Goal: Task Accomplishment & Management: Manage account settings

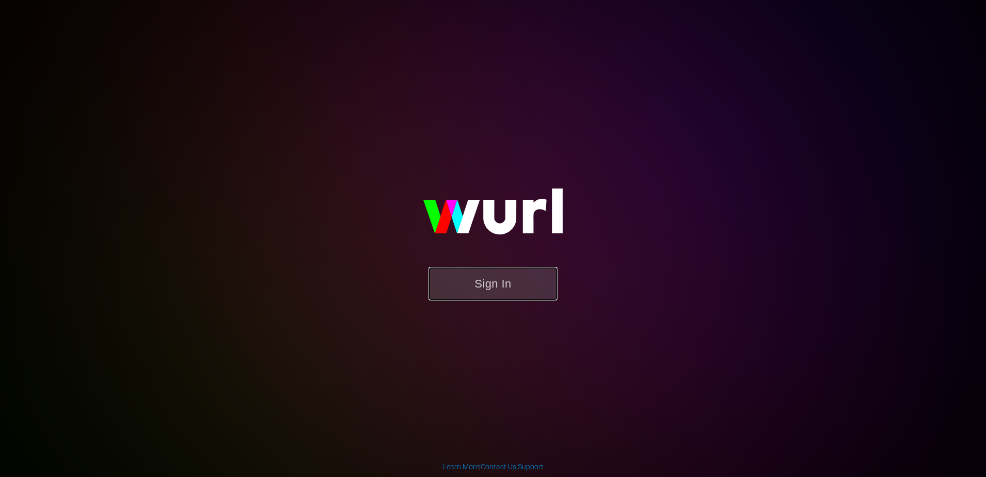
click at [507, 293] on button "Sign In" at bounding box center [493, 284] width 129 height 34
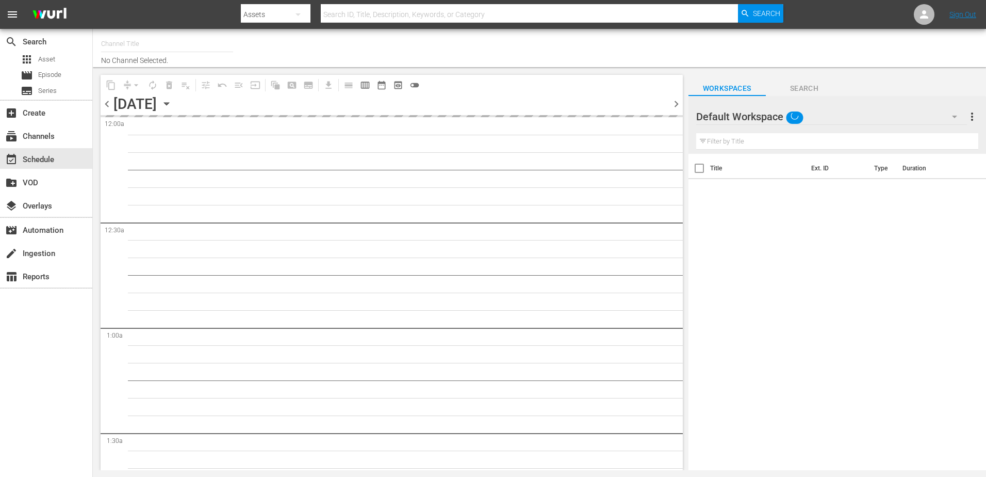
type input "Sony One Competencias USH (692)"
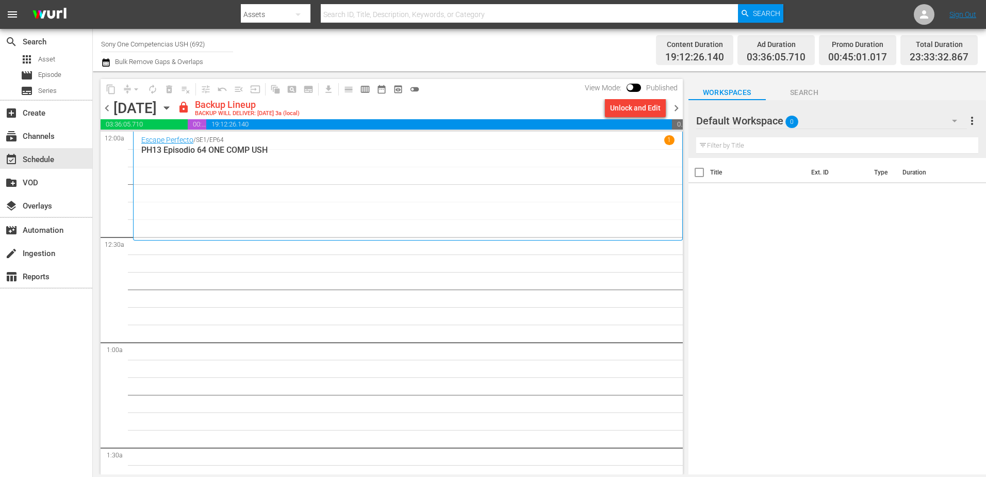
click at [104, 61] on icon "button" at bounding box center [105, 62] width 7 height 8
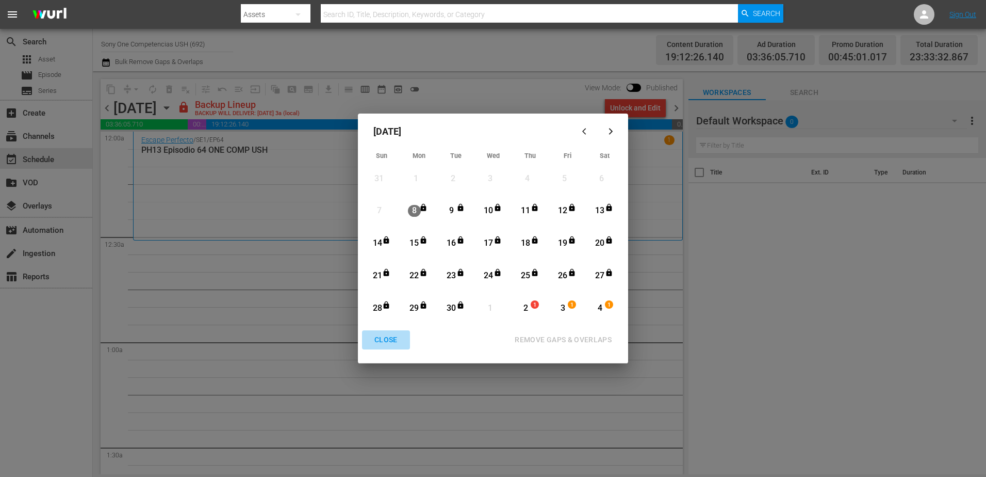
click at [377, 336] on div "CLOSE" at bounding box center [386, 339] width 40 height 13
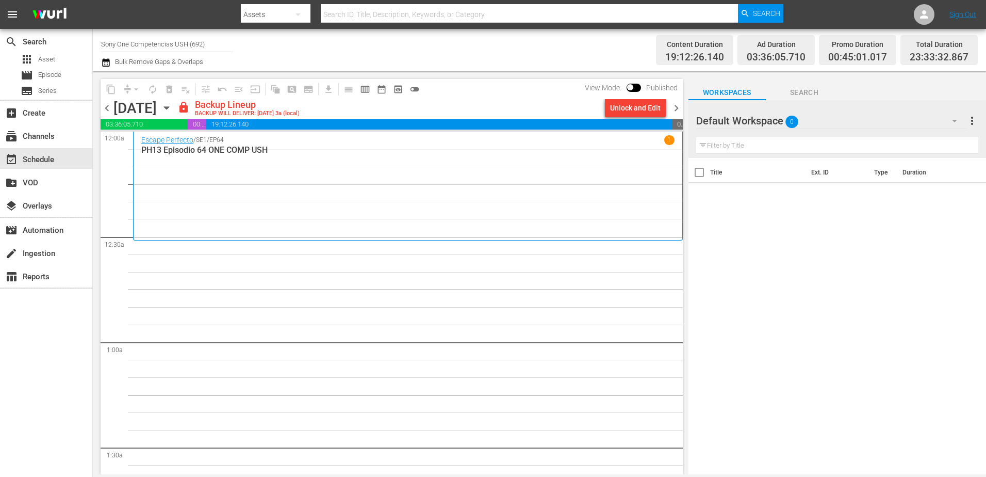
click at [676, 108] on span "chevron_right" at bounding box center [676, 108] width 13 height 13
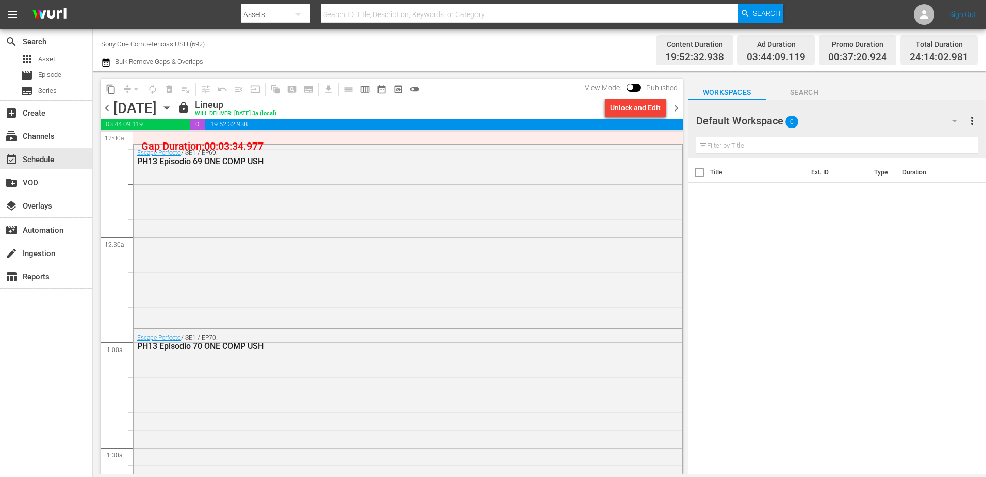
click at [350, 14] on input "text" at bounding box center [529, 14] width 417 height 25
paste input "Vice Versa"
type input "Vice Versa"
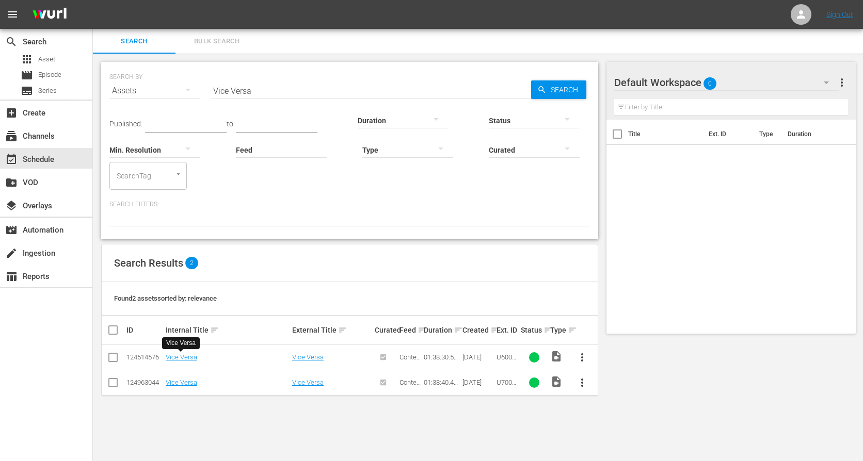
drag, startPoint x: 181, startPoint y: 357, endPoint x: 515, endPoint y: 431, distance: 342.5
click at [515, 431] on body "menu Sign Out search Search apps Asset movie Episode subtitles Series add_box C…" at bounding box center [431, 230] width 863 height 461
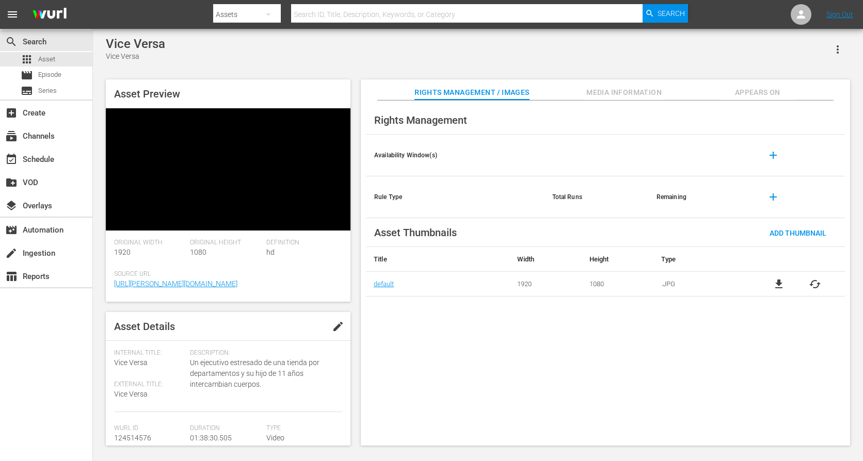
click at [748, 90] on span "Appears On" at bounding box center [757, 92] width 77 height 13
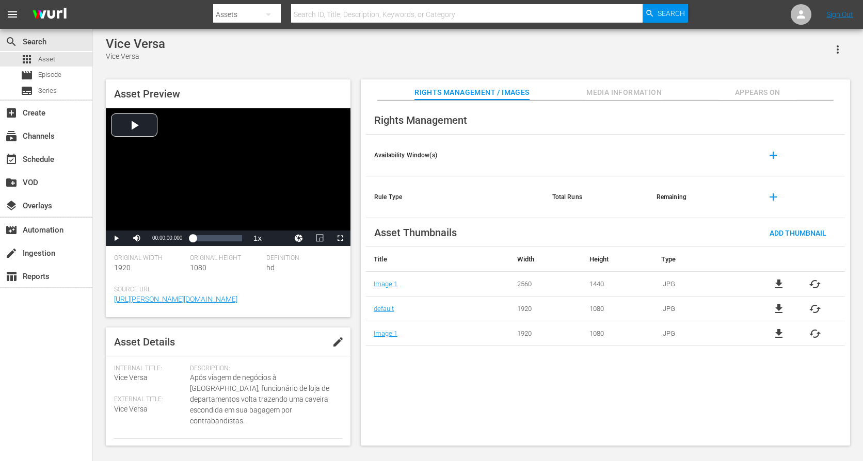
click at [753, 90] on span "Appears On" at bounding box center [757, 92] width 77 height 13
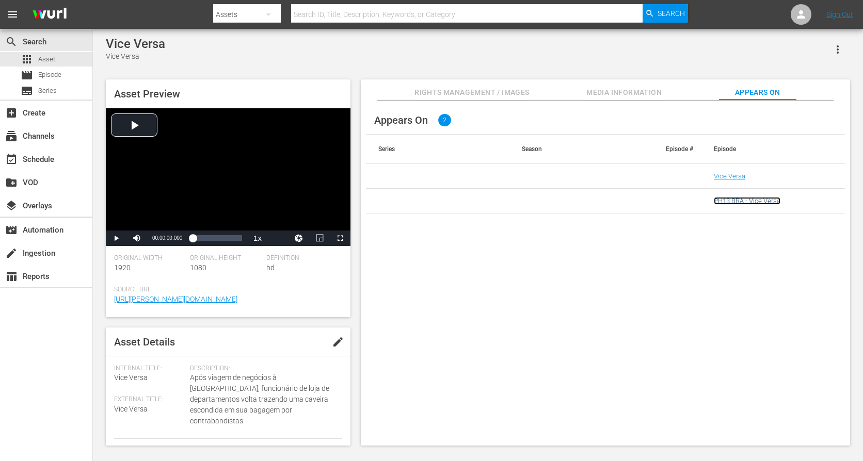
click at [734, 203] on link "PH13 BRA - Vice Versa" at bounding box center [747, 201] width 67 height 8
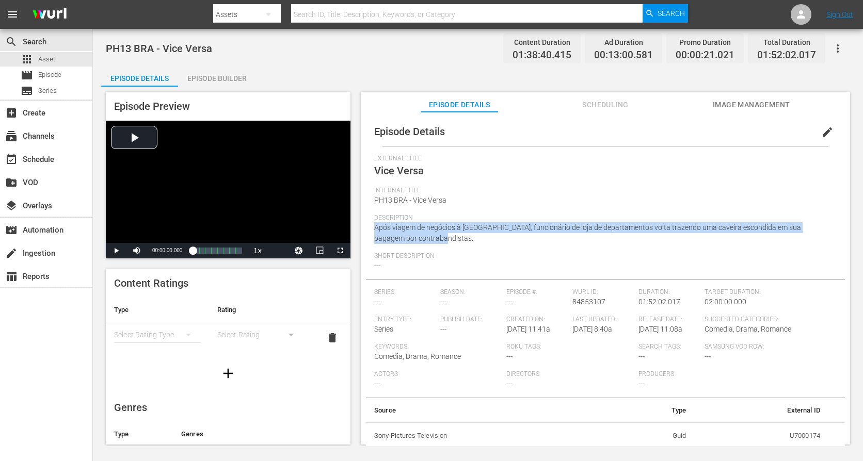
drag, startPoint x: 375, startPoint y: 228, endPoint x: 431, endPoint y: 239, distance: 56.9
click at [431, 239] on div "Description Após viagem de negócios à Tailândia, funcionário de loja de departa…" at bounding box center [605, 233] width 462 height 38
copy span "Após viagem de negócios à Tailândia, funcionário de loja de departamentos volta…"
click at [264, 15] on icon "button" at bounding box center [268, 14] width 12 height 12
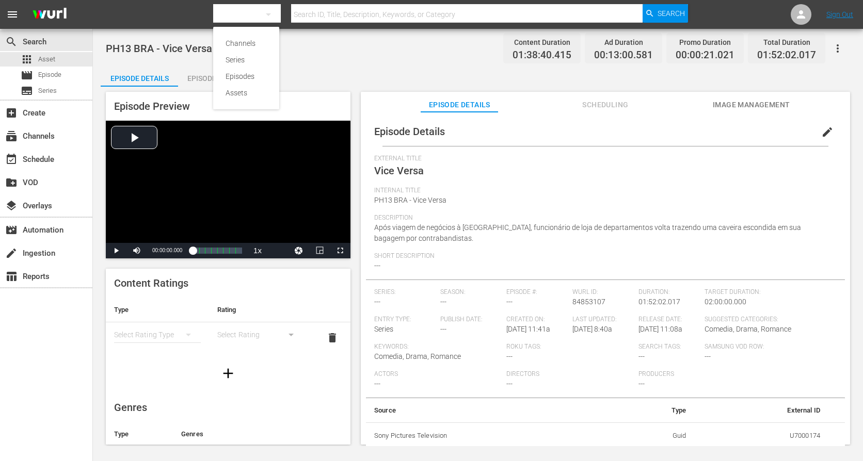
click at [35, 279] on div "Channels Series Episodes Assets" at bounding box center [431, 230] width 863 height 461
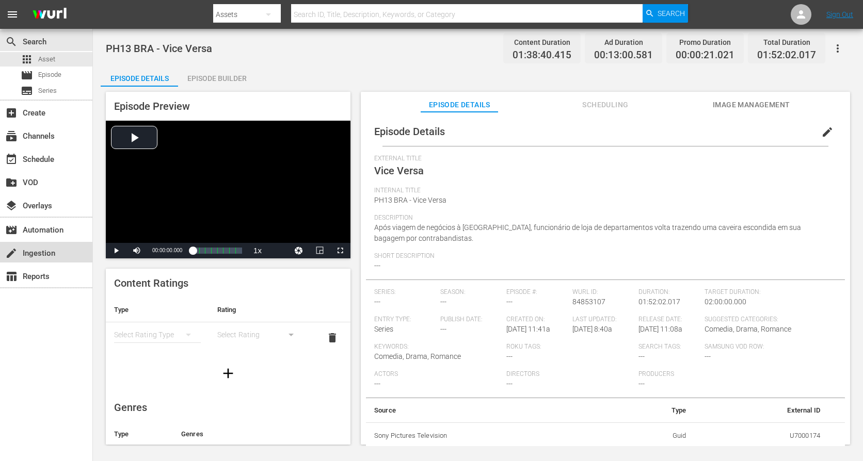
click at [32, 255] on div "create Ingestion" at bounding box center [29, 251] width 58 height 9
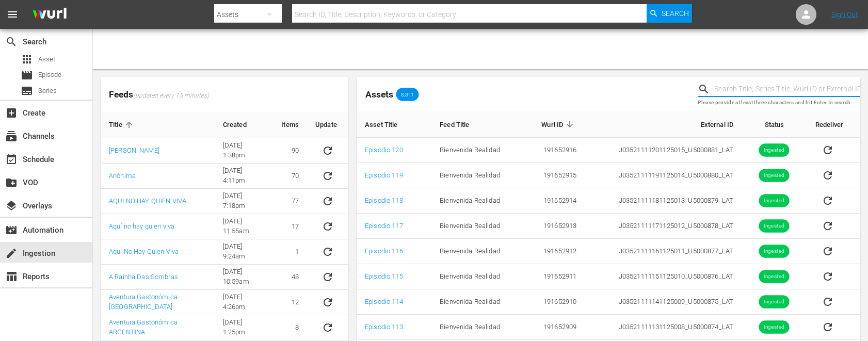
click at [766, 87] on input "text" at bounding box center [787, 89] width 146 height 15
paste input "J0442724001"
type input "J0442724001"
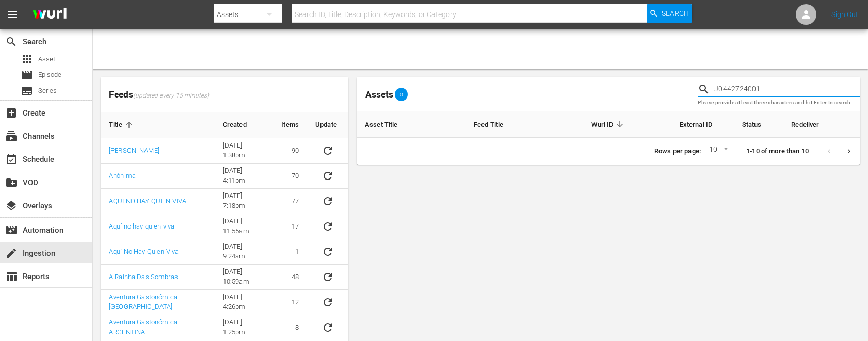
drag, startPoint x: 764, startPoint y: 90, endPoint x: 674, endPoint y: 88, distance: 89.3
click at [674, 88] on div "Assets 0 J0442724001 Please provide at least three characters and hit Enter to …" at bounding box center [608, 94] width 512 height 43
click at [568, 233] on div "Assets 0 Please provide at least three characters and hit Enter to search Asset…" at bounding box center [609, 247] width 504 height 341
click at [592, 71] on div "Feeds (updated every 15 minutes) Title Created Items Update Amar y Temer 4/17/2…" at bounding box center [480, 247] width 775 height 357
click at [751, 85] on input "text" at bounding box center [787, 89] width 146 height 15
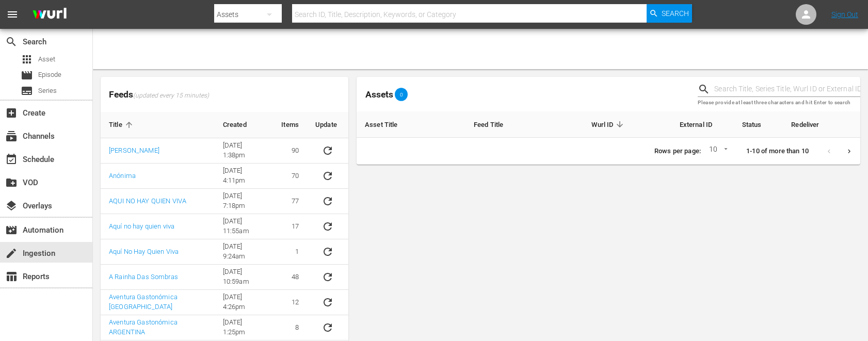
click at [572, 239] on div "Assets 0 Please provide at least three characters and hit Enter to search Asset…" at bounding box center [609, 247] width 504 height 341
click at [850, 151] on icon "Next page" at bounding box center [849, 152] width 8 height 8
click at [829, 151] on icon "Previous page" at bounding box center [829, 151] width 3 height 4
click at [829, 151] on div at bounding box center [839, 151] width 40 height 20
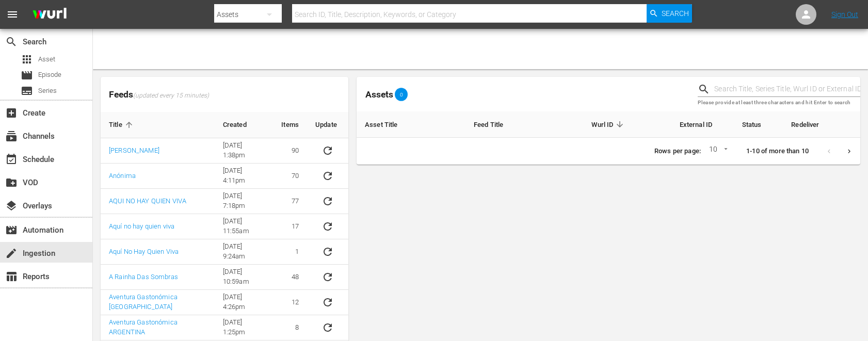
click at [606, 62] on div at bounding box center [480, 49] width 775 height 40
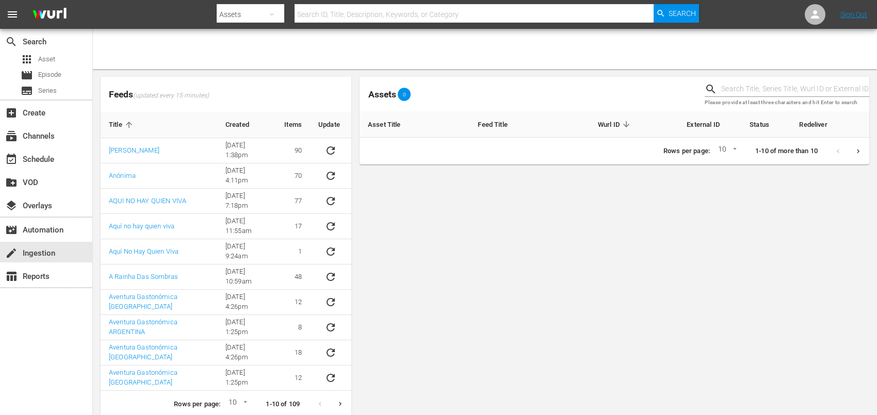
click at [686, 205] on div "Assets 0 Please provide at least three characters and hit Enter to search Asset…" at bounding box center [615, 247] width 510 height 341
click at [44, 139] on div "subscriptions Channels" at bounding box center [29, 134] width 58 height 9
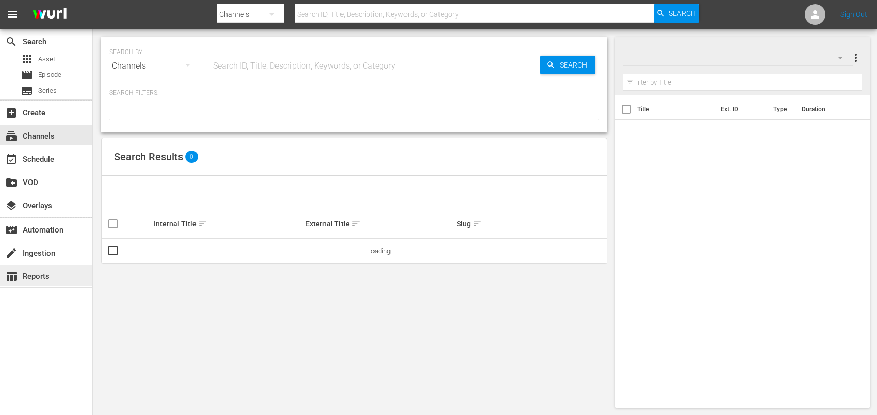
click at [31, 277] on div "table_chart Reports" at bounding box center [29, 274] width 58 height 9
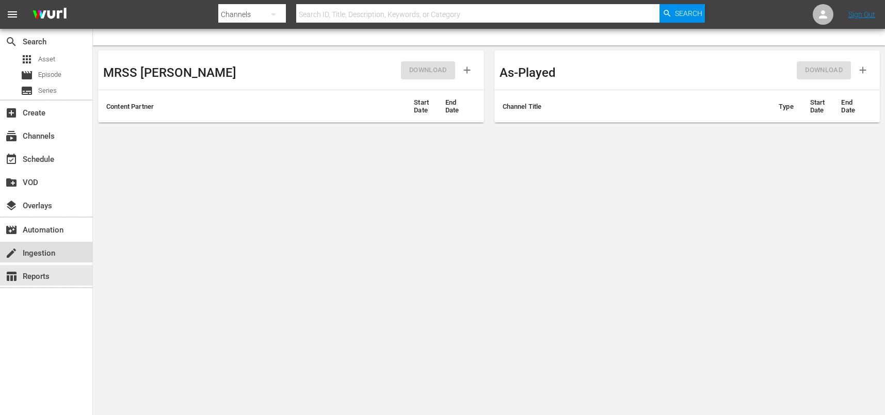
click at [30, 250] on div "create Ingestion" at bounding box center [29, 251] width 58 height 9
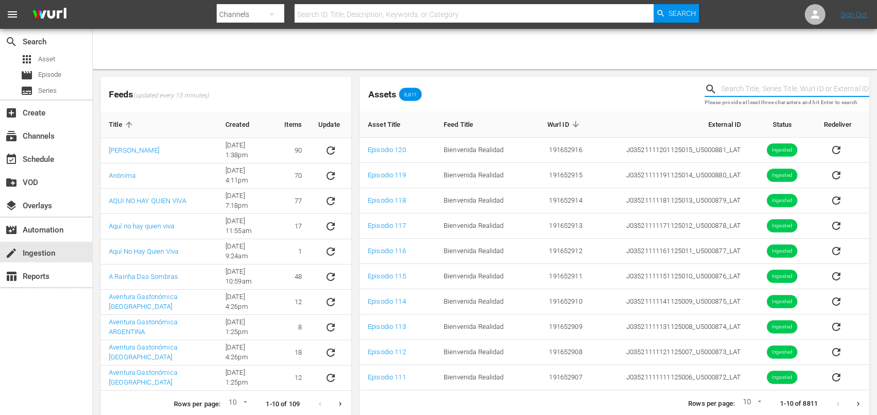
click at [775, 88] on input "text" at bounding box center [795, 89] width 148 height 15
paste input "J0442724001"
type input "J0442724001"
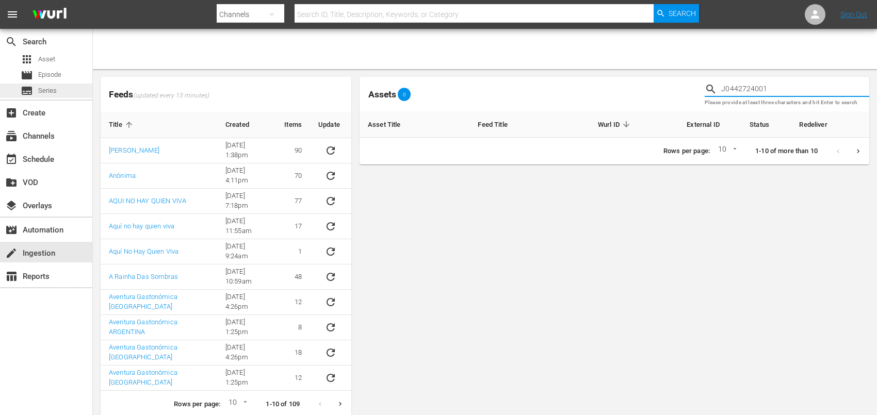
click at [46, 87] on span "Series" at bounding box center [47, 91] width 19 height 10
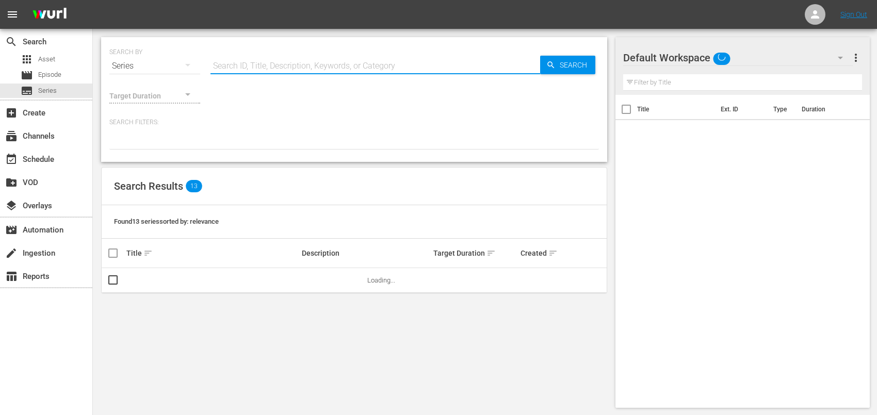
click at [282, 63] on input "text" at bounding box center [376, 66] width 330 height 25
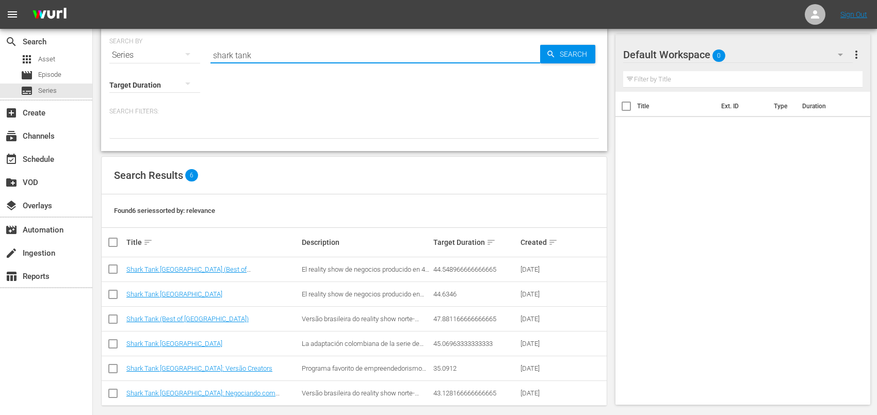
scroll to position [21, 0]
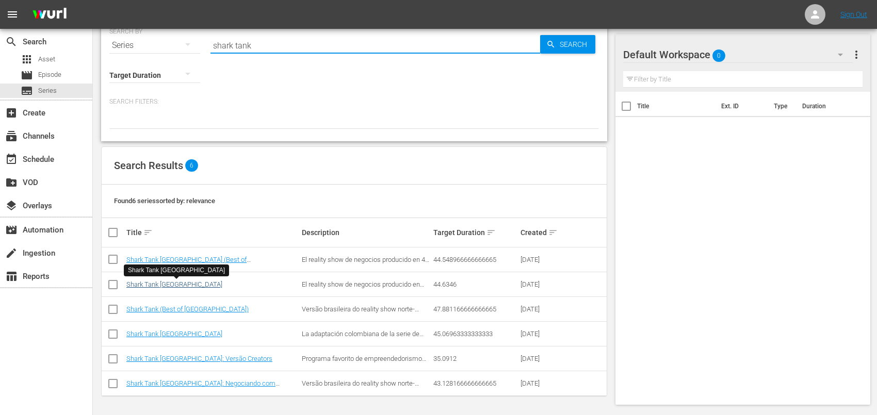
type input "shark tank"
click at [165, 284] on link "Shark Tank México" at bounding box center [174, 285] width 96 height 8
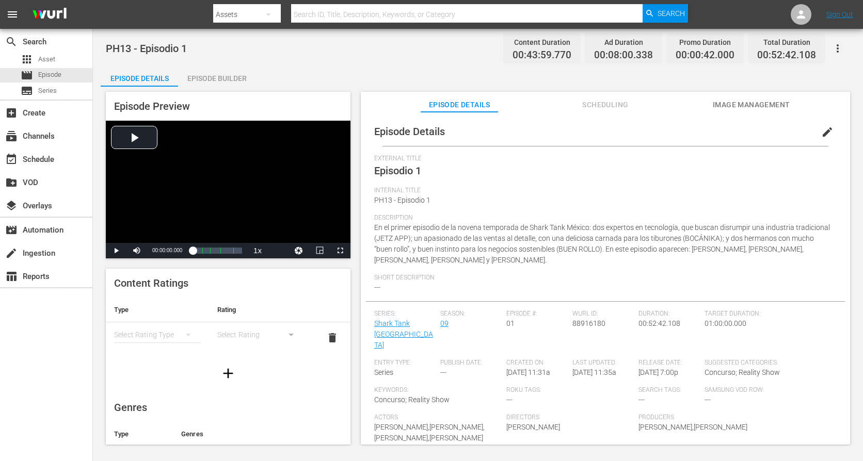
click at [529, 253] on span "En el primer episodio de la novena temporada de Shark Tank México: dos expertos…" at bounding box center [602, 243] width 456 height 41
click at [326, 19] on input "text" at bounding box center [466, 14] width 351 height 25
paste input "The Adventures Of Baron Munchausen"
type input "The Adventures Of Baron Munchausen"
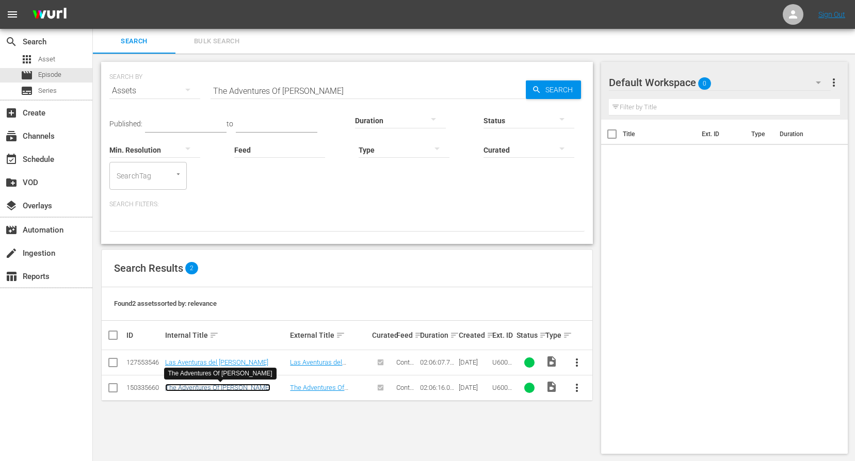
click at [254, 386] on link "The Adventures Of Baron Munchausen" at bounding box center [217, 388] width 105 height 8
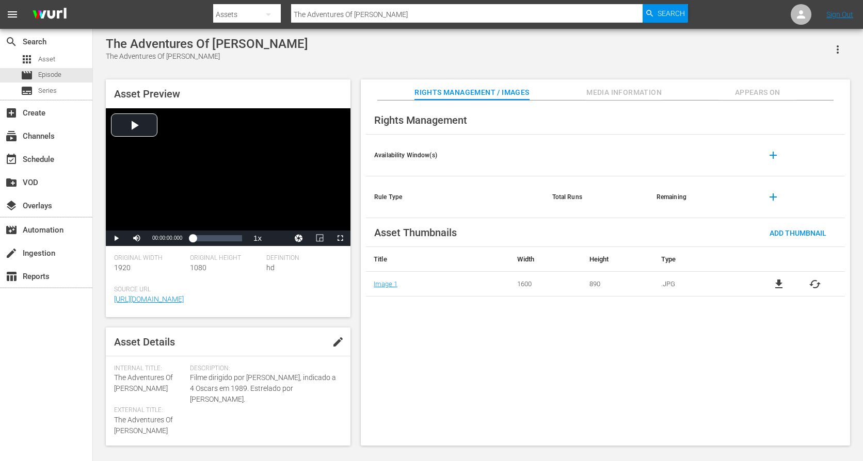
click at [755, 98] on span "Appears On" at bounding box center [757, 92] width 77 height 13
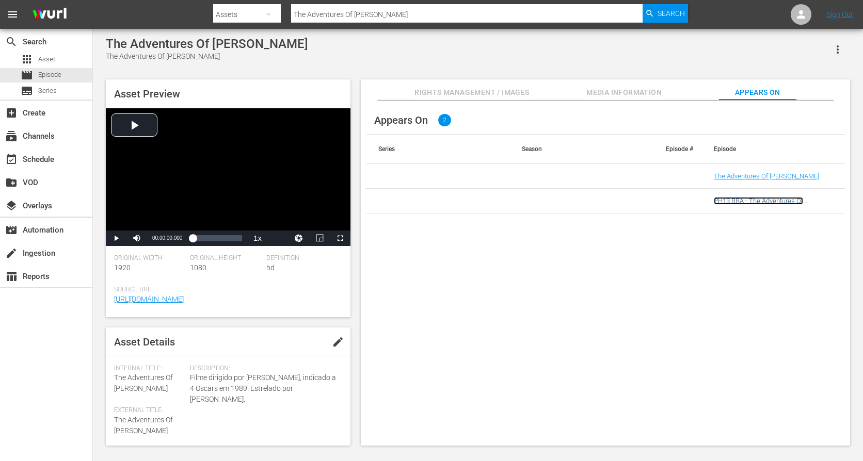
click at [746, 205] on link "PH13 BRA - The Adventures Of Baron Munchausen" at bounding box center [758, 204] width 89 height 15
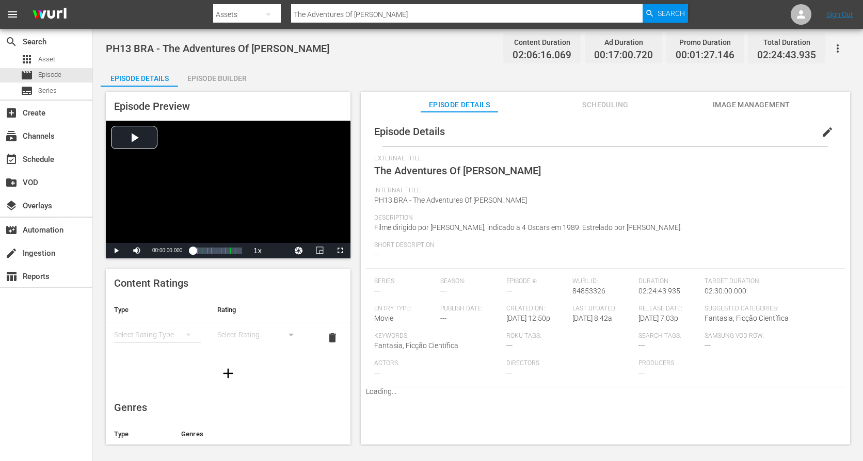
click at [707, 186] on div "External Title The Adventures Of Baron Munchausen" at bounding box center [605, 171] width 462 height 32
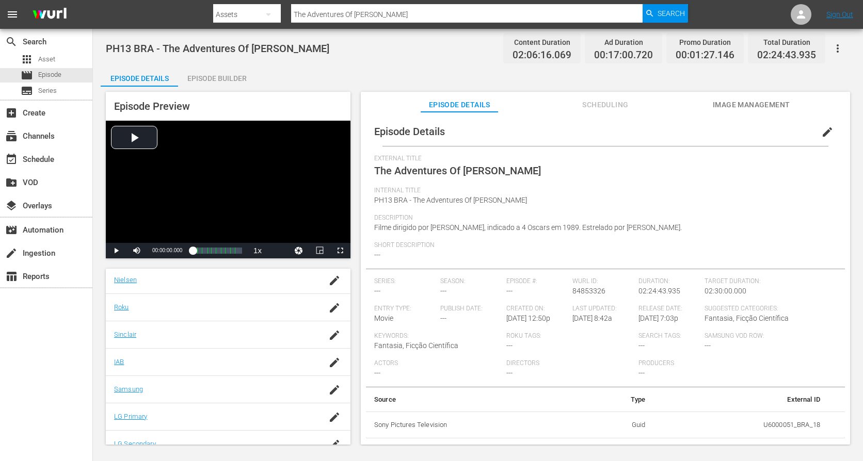
scroll to position [193, 0]
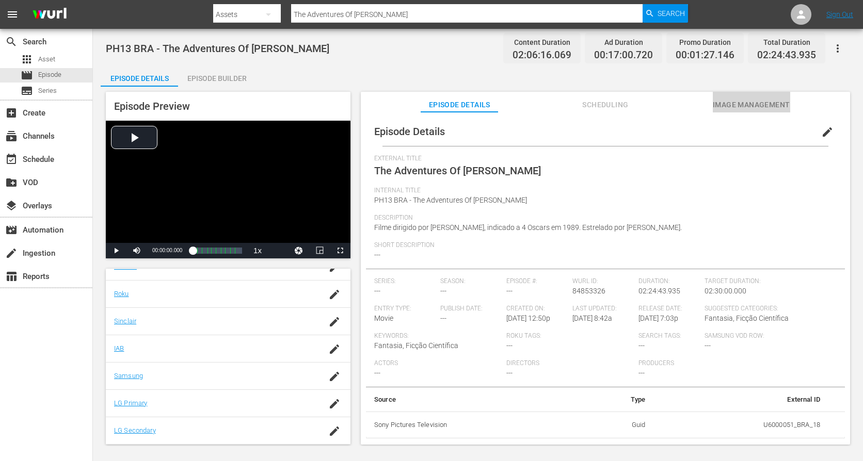
click at [729, 105] on span "Image Management" at bounding box center [751, 105] width 77 height 13
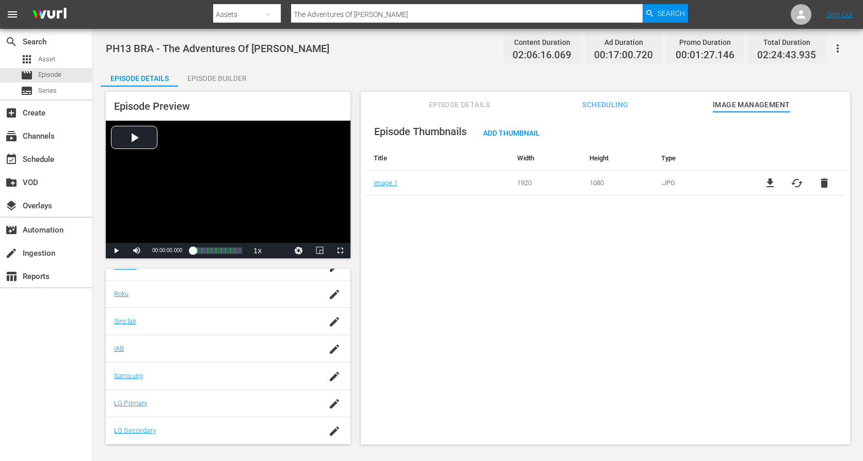
drag, startPoint x: 165, startPoint y: 47, endPoint x: 343, endPoint y: 48, distance: 178.5
click at [343, 48] on div "PH13 BRA - The Adventures Of Baron Munchausen Content Duration 02:06:16.069 Ad …" at bounding box center [478, 48] width 744 height 23
copy span "The Adventures Of Baron Munchausen"
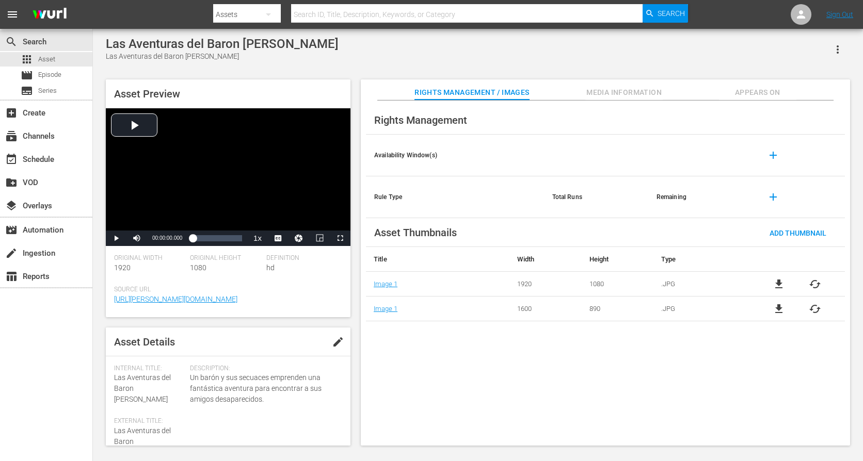
click at [747, 92] on span "Appears On" at bounding box center [757, 92] width 77 height 13
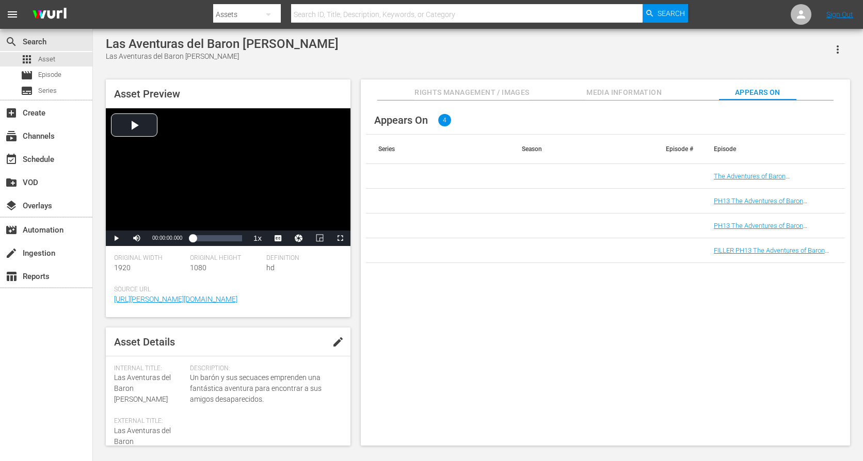
click at [527, 345] on div "Appears On 4 Series Season Episode # Episode The Adventures of Baron Munchausen…" at bounding box center [605, 274] width 489 height 346
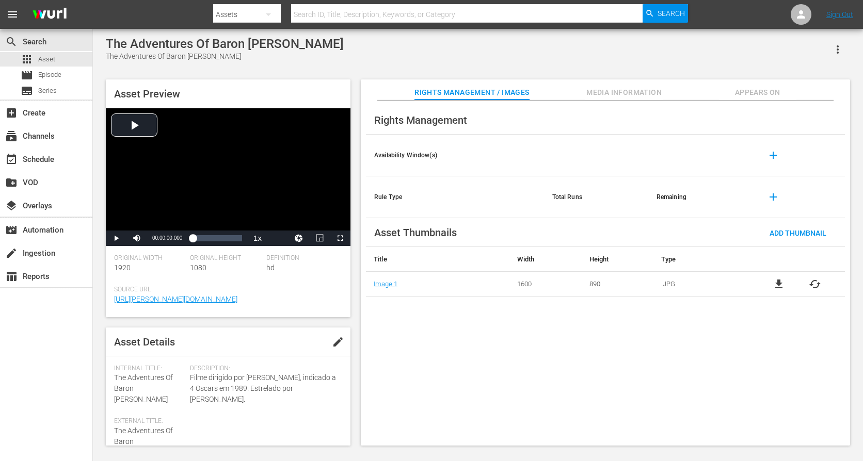
click at [760, 91] on span "Appears On" at bounding box center [757, 92] width 77 height 13
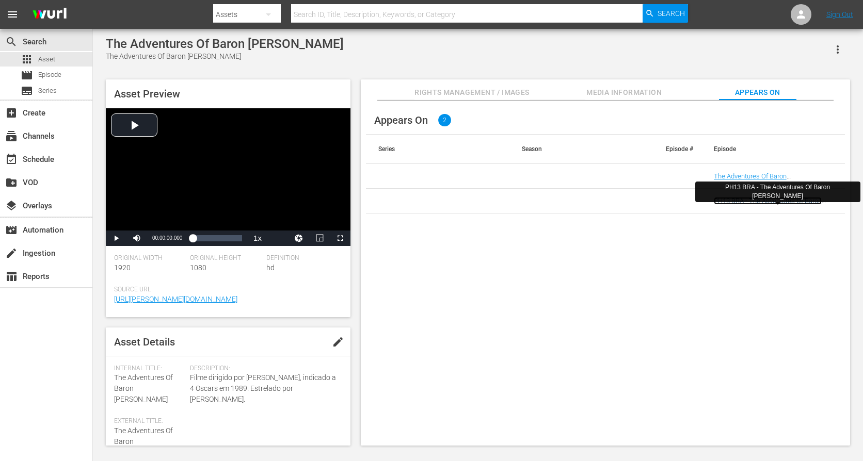
click at [747, 201] on link "PH13 BRA - The Adventures Of Baron [PERSON_NAME]" at bounding box center [768, 204] width 108 height 15
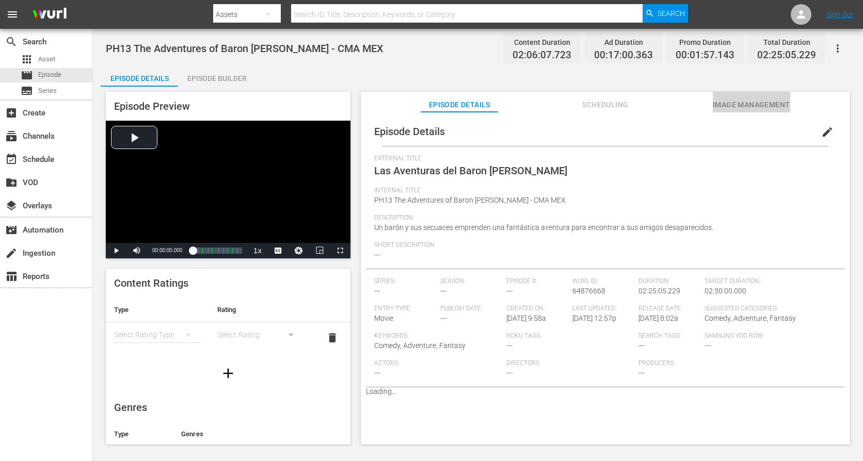
click at [736, 107] on span "Image Management" at bounding box center [751, 105] width 77 height 13
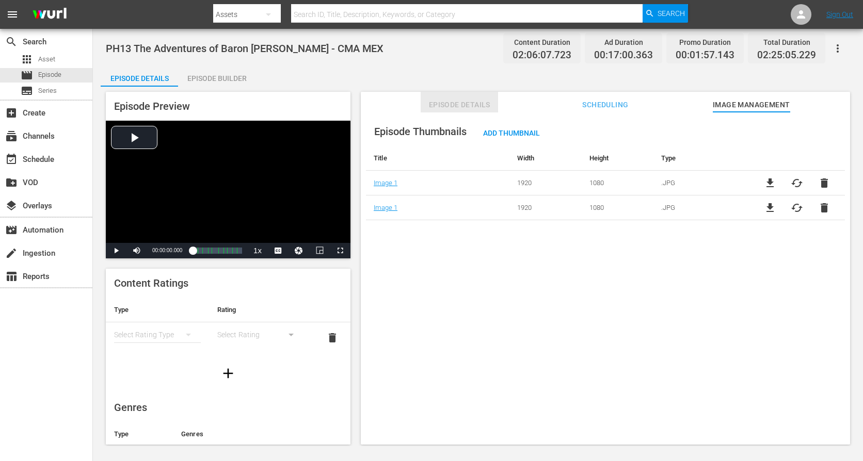
click at [469, 103] on span "Episode Details" at bounding box center [458, 105] width 77 height 13
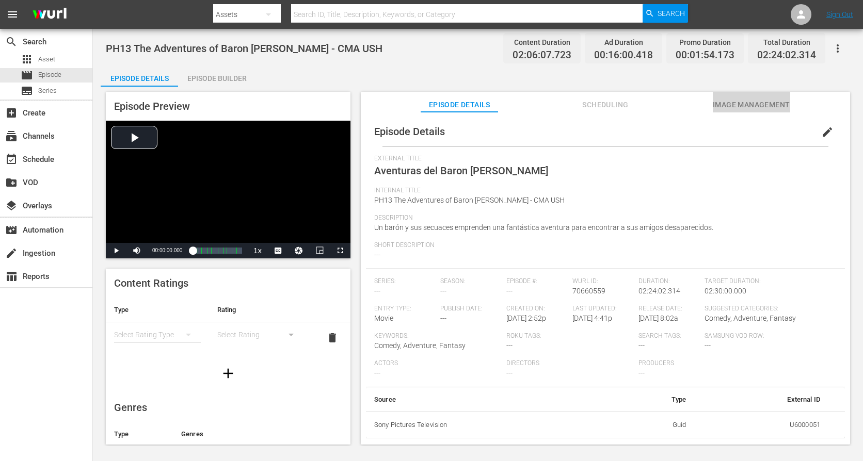
click at [751, 103] on span "Image Management" at bounding box center [751, 105] width 77 height 13
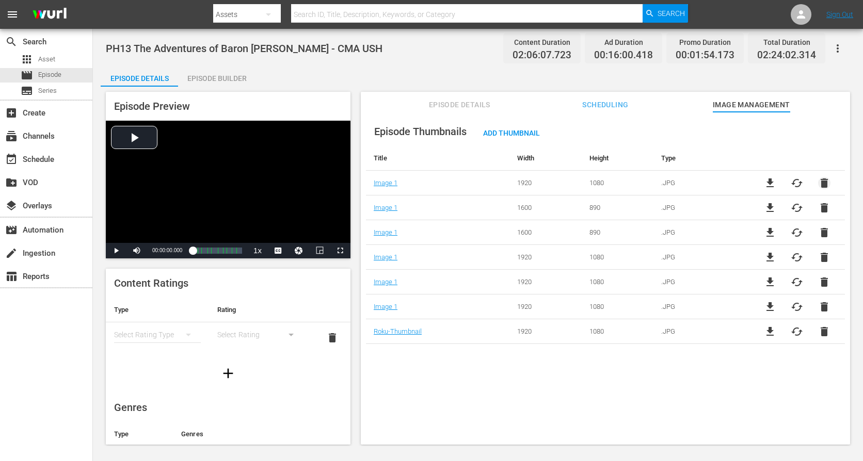
click at [824, 185] on span "delete" at bounding box center [824, 183] width 12 height 12
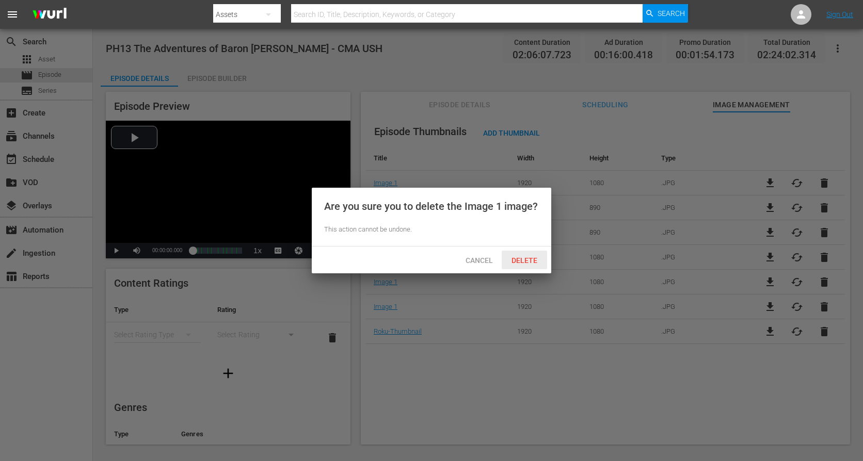
click at [522, 261] on span "Delete" at bounding box center [524, 260] width 42 height 8
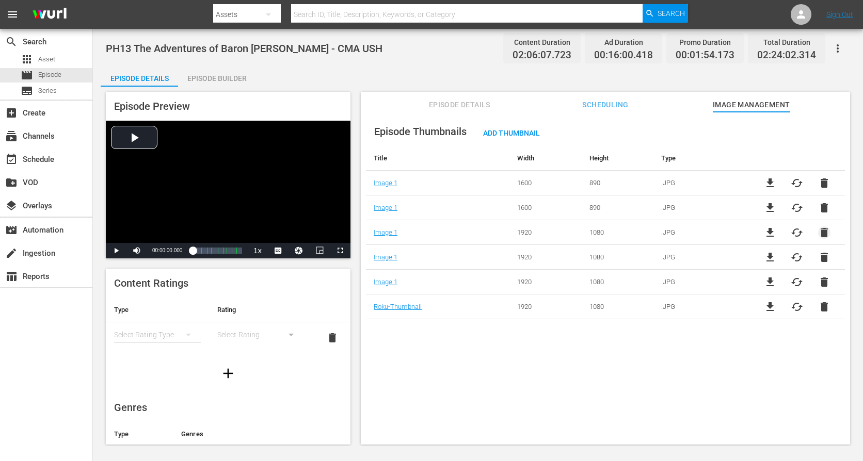
click at [821, 233] on span "delete" at bounding box center [824, 232] width 12 height 12
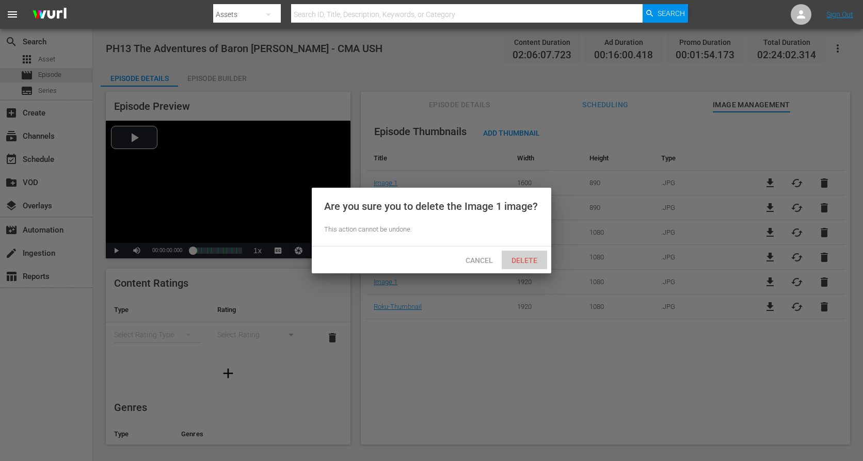
click at [531, 258] on span "Delete" at bounding box center [524, 260] width 42 height 8
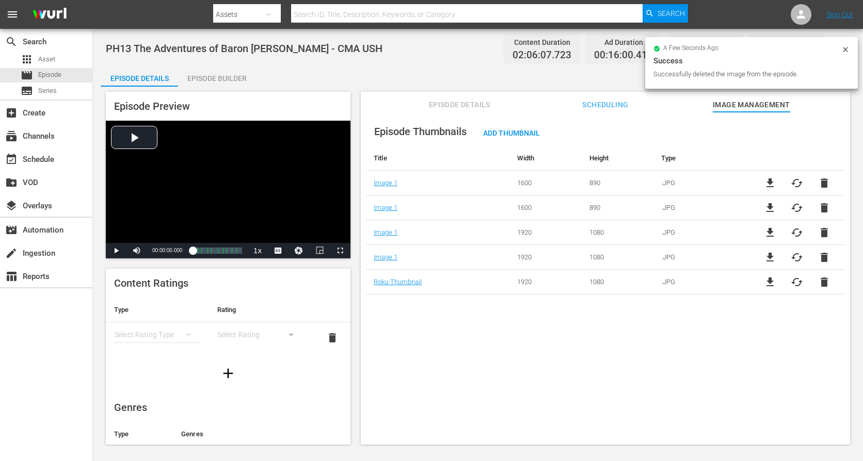
click at [553, 370] on div "Episode Thumbnails Add Thumbnail Title Width Height Type Image 1 1600 890 .JPG …" at bounding box center [605, 283] width 489 height 343
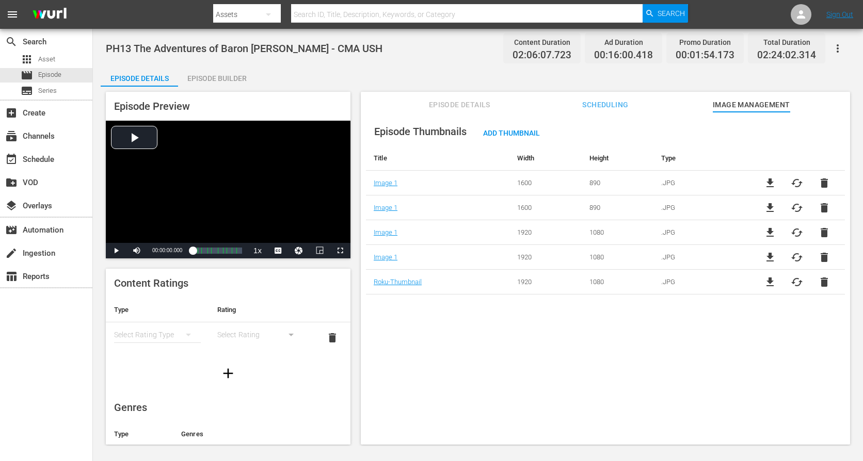
click at [822, 257] on span "delete" at bounding box center [824, 257] width 12 height 12
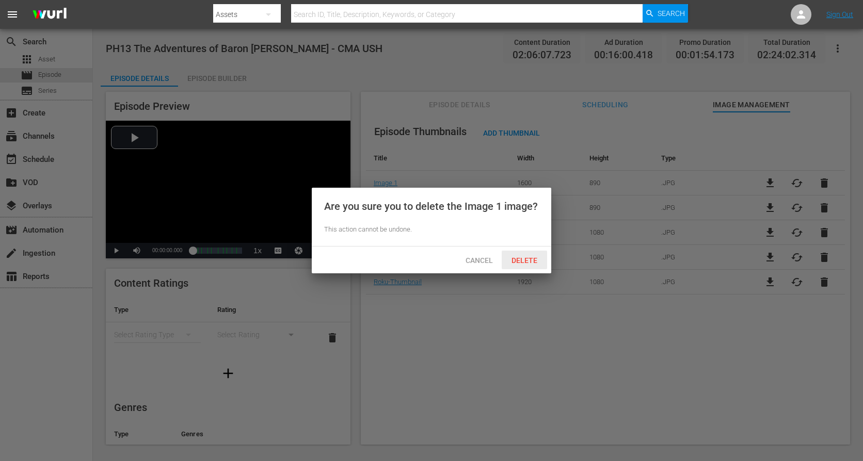
click at [527, 257] on span "Delete" at bounding box center [524, 260] width 42 height 8
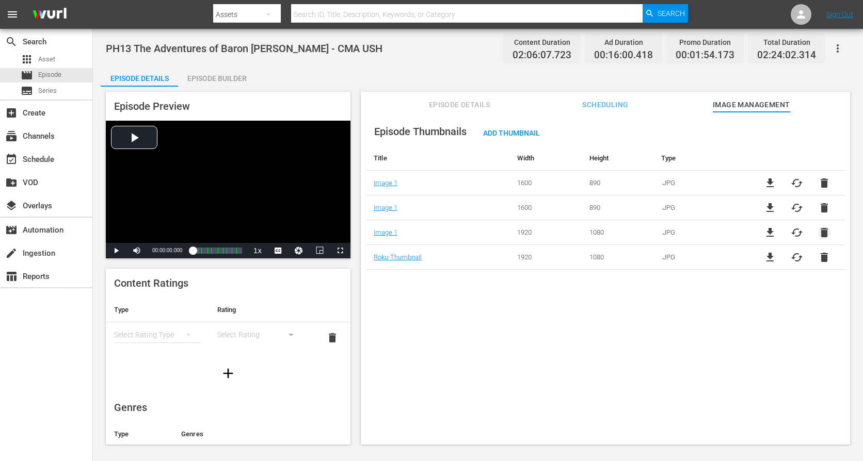
click at [822, 234] on span "delete" at bounding box center [824, 232] width 12 height 12
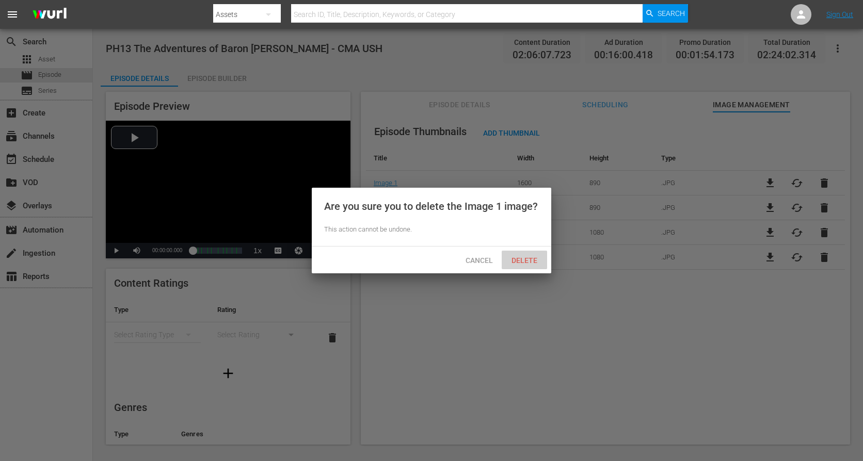
click at [532, 257] on span "Delete" at bounding box center [524, 260] width 42 height 8
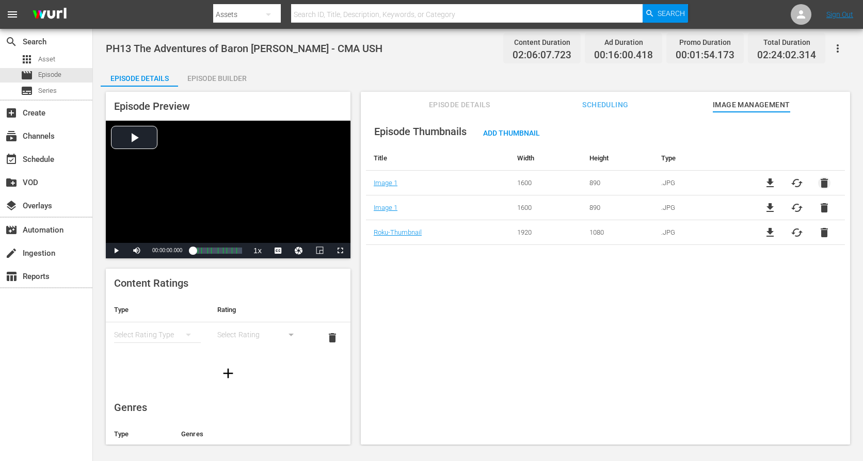
click at [821, 183] on span "delete" at bounding box center [824, 183] width 12 height 12
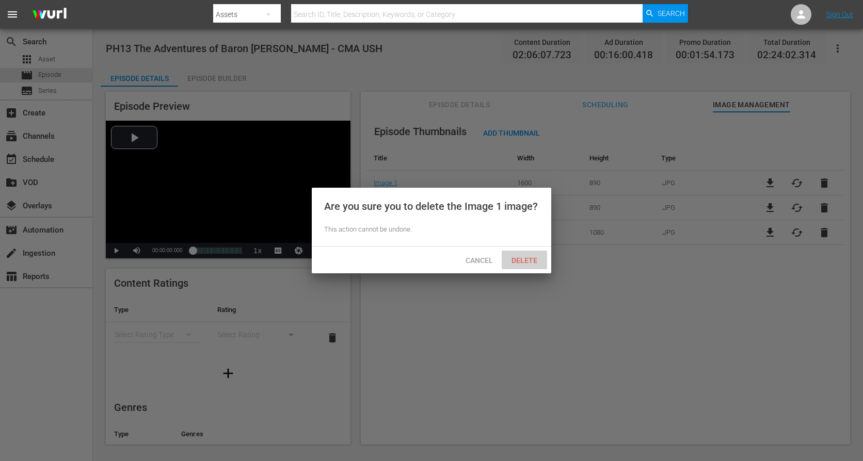
click at [532, 255] on div "Delete" at bounding box center [523, 260] width 45 height 19
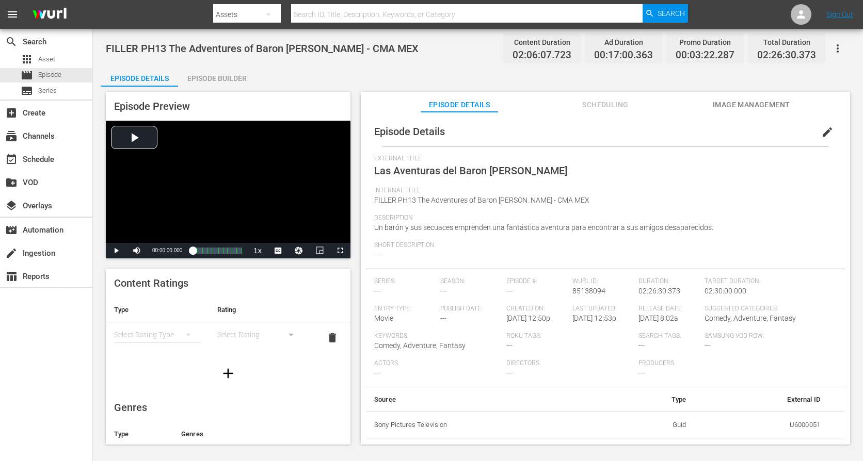
click at [771, 103] on span "Image Management" at bounding box center [751, 105] width 77 height 13
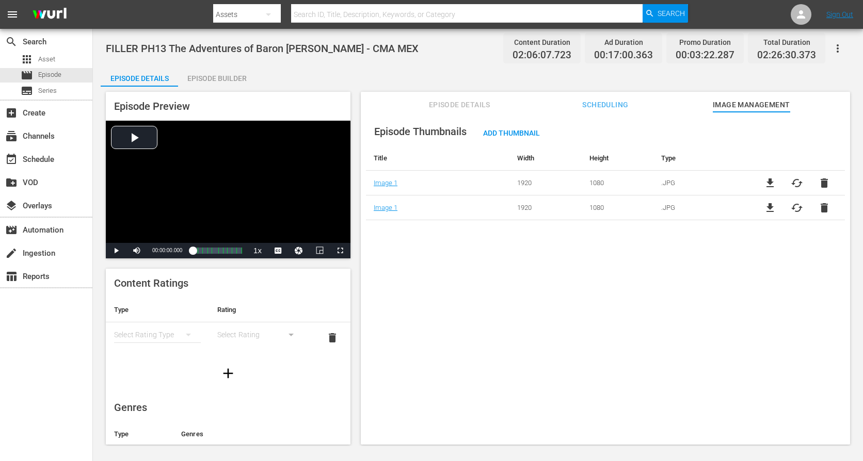
click at [494, 282] on div "Episode Thumbnails Add Thumbnail Title Width Height Type Image 1 1920 1080 .JPG…" at bounding box center [605, 283] width 489 height 343
click at [419, 244] on div "Episode Thumbnails Add Thumbnail Title Width Height Type Image 1 1920 1080 .JPG…" at bounding box center [605, 283] width 489 height 343
click at [559, 297] on div "Episode Thumbnails Add Thumbnail Title Width Height Type Image 1 1920 1080 .JPG…" at bounding box center [605, 283] width 489 height 343
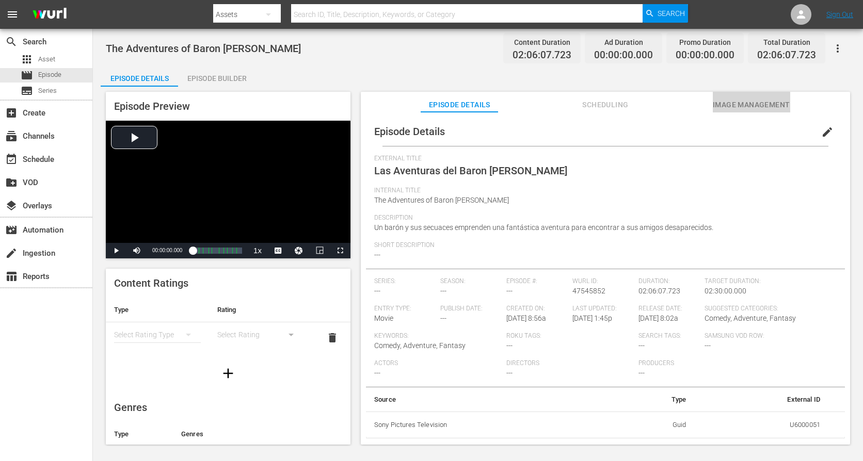
click at [720, 103] on span "Image Management" at bounding box center [751, 105] width 77 height 13
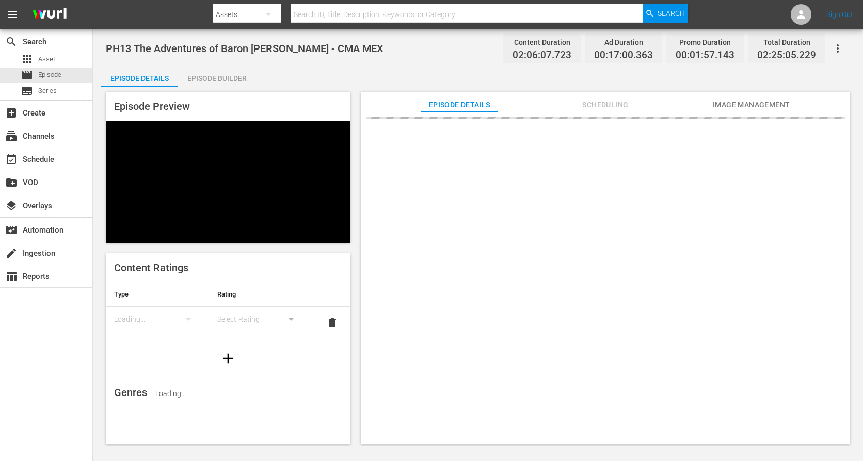
drag, startPoint x: 770, startPoint y: 102, endPoint x: 726, endPoint y: 52, distance: 67.3
click at [770, 102] on span "Image Management" at bounding box center [751, 105] width 77 height 13
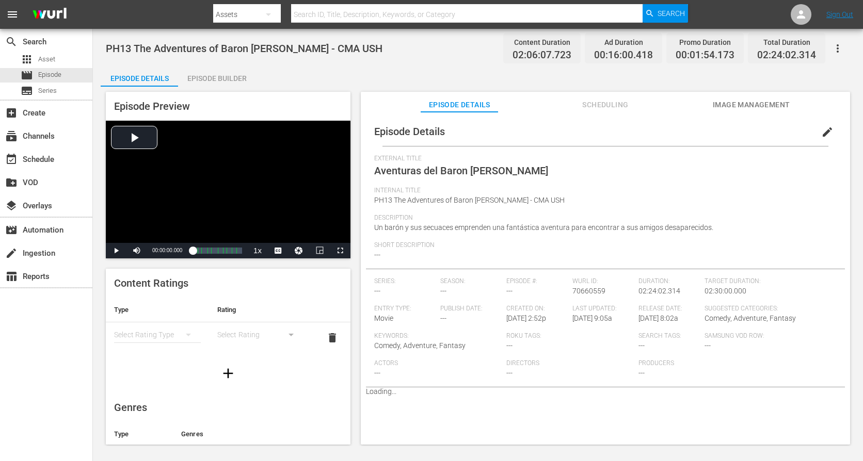
click at [727, 109] on span "Image Management" at bounding box center [751, 105] width 77 height 13
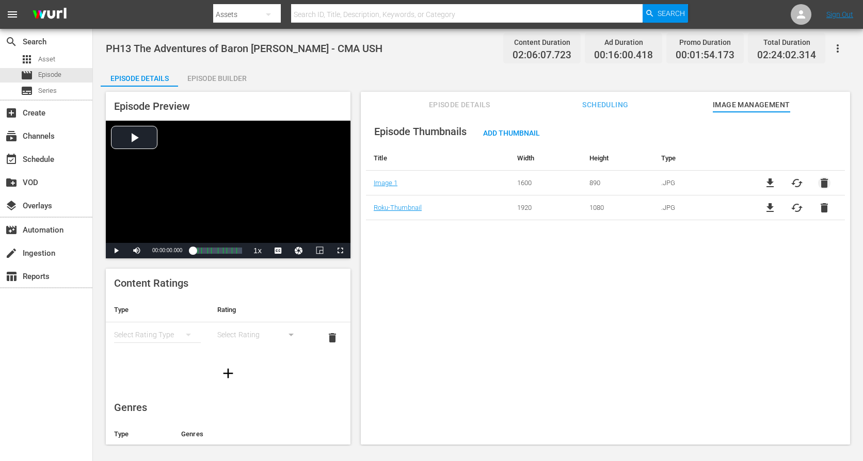
click at [822, 182] on span "delete" at bounding box center [824, 183] width 12 height 12
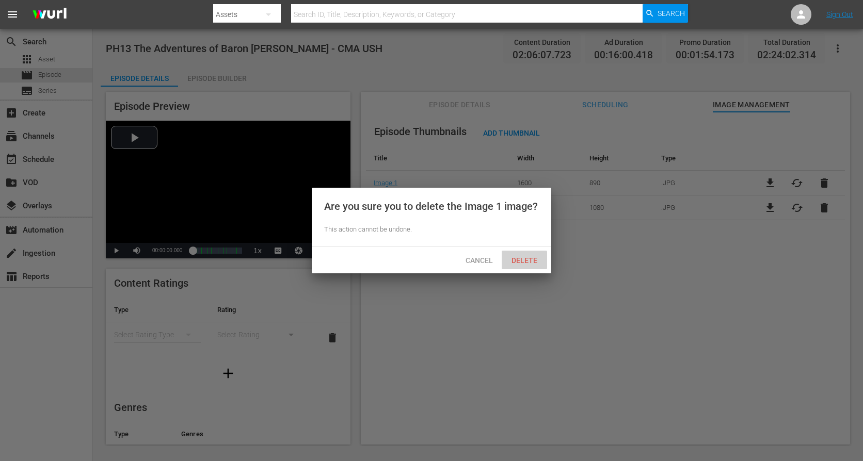
click at [526, 257] on span "Delete" at bounding box center [524, 260] width 42 height 8
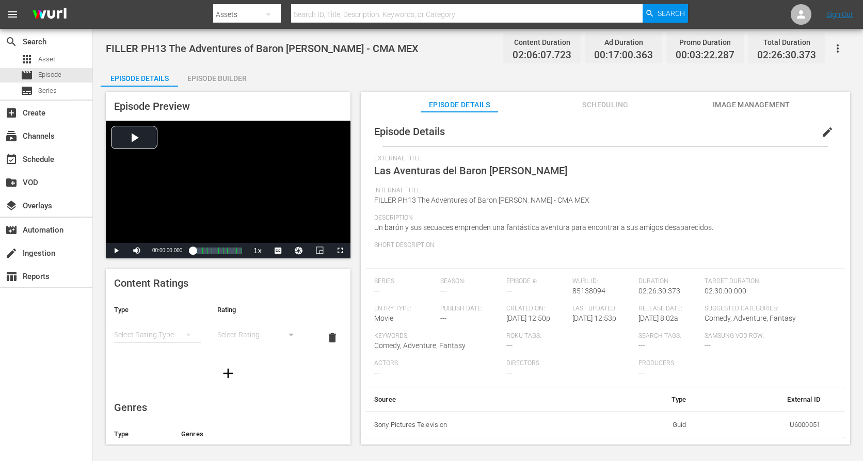
click at [744, 101] on span "Image Management" at bounding box center [751, 105] width 77 height 13
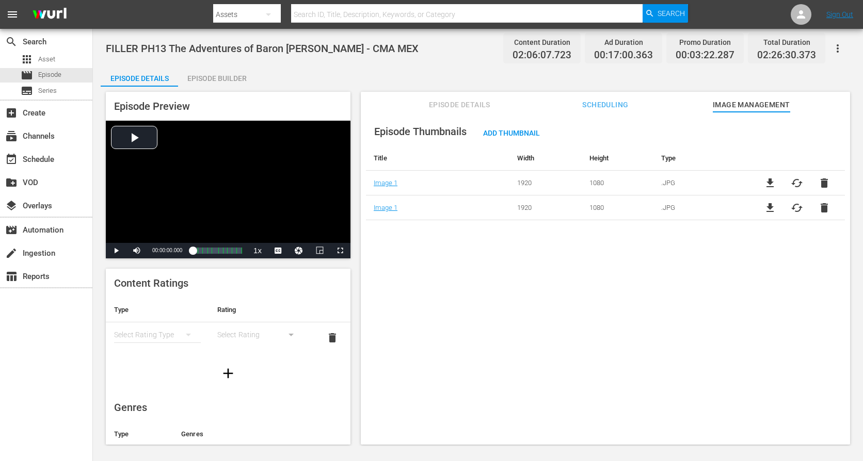
click at [446, 300] on div "Episode Thumbnails Add Thumbnail Title Width Height Type Image 1 1920 1080 .JPG…" at bounding box center [605, 283] width 489 height 343
click at [583, 288] on div "Episode Thumbnails Add Thumbnail Title Width Height Type Image 1 1920 1080 .JPG…" at bounding box center [605, 283] width 489 height 343
click at [600, 331] on div "Episode Thumbnails Add Thumbnail Title Width Height Type Image 1 1920 1080 .JPG…" at bounding box center [605, 283] width 489 height 343
